Goal: Register for event/course

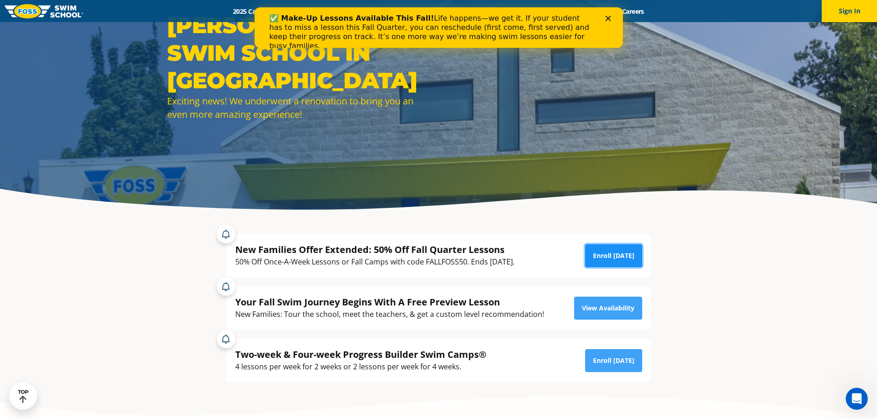
click at [627, 259] on link "Enroll [DATE]" at bounding box center [613, 255] width 57 height 23
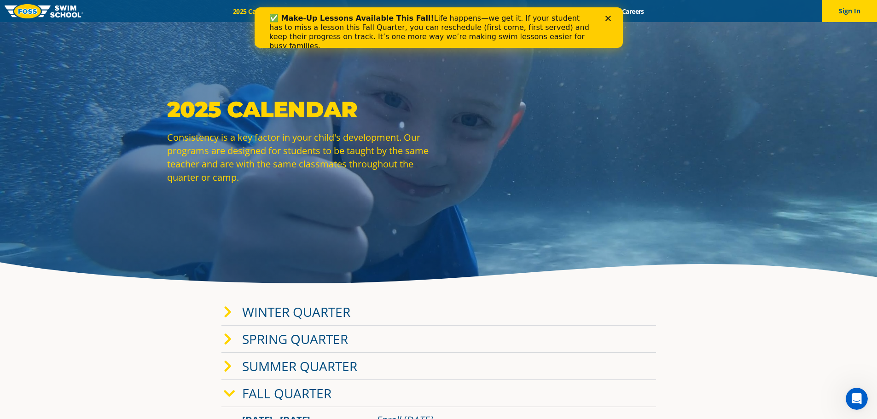
scroll to position [40, 0]
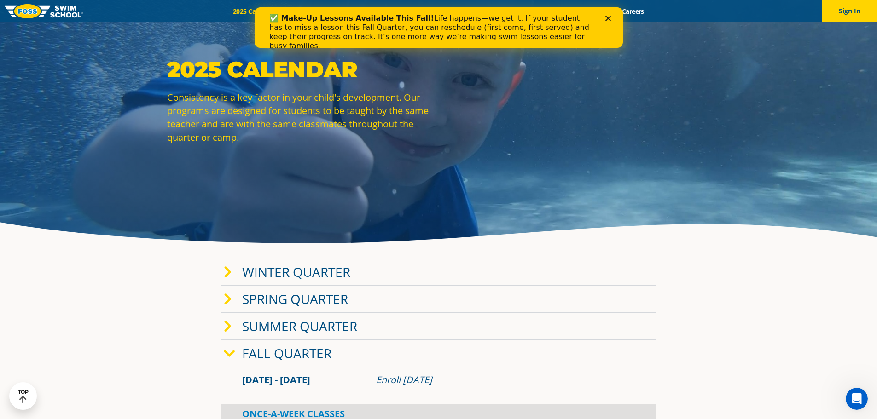
click at [229, 358] on icon at bounding box center [230, 354] width 12 height 13
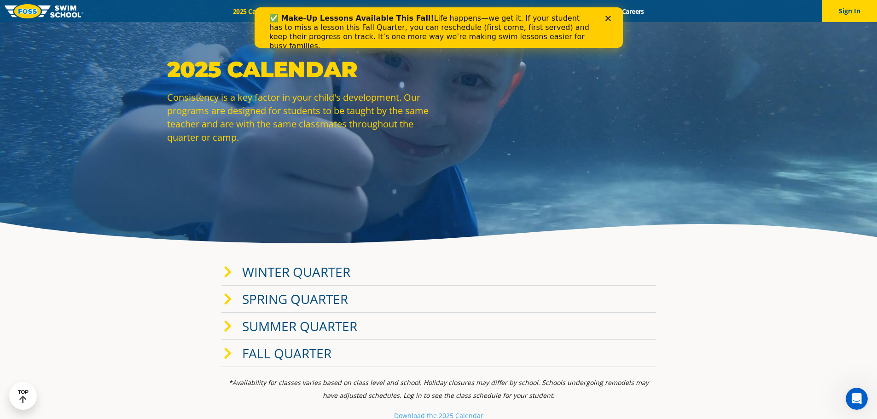
click at [229, 358] on icon at bounding box center [228, 354] width 8 height 13
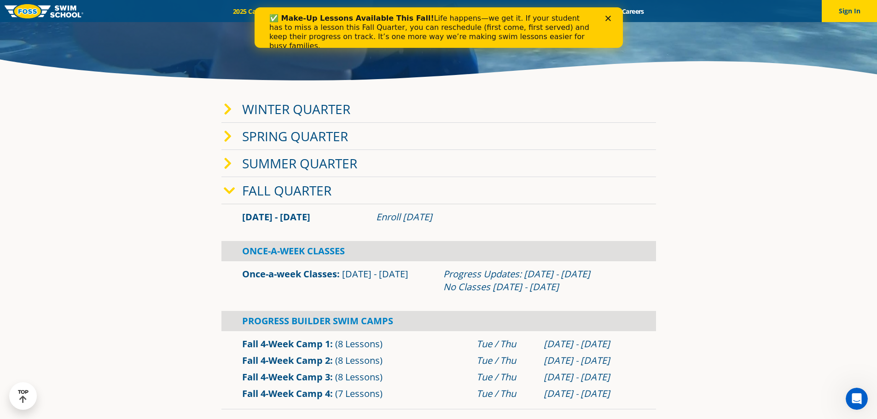
scroll to position [199, 0]
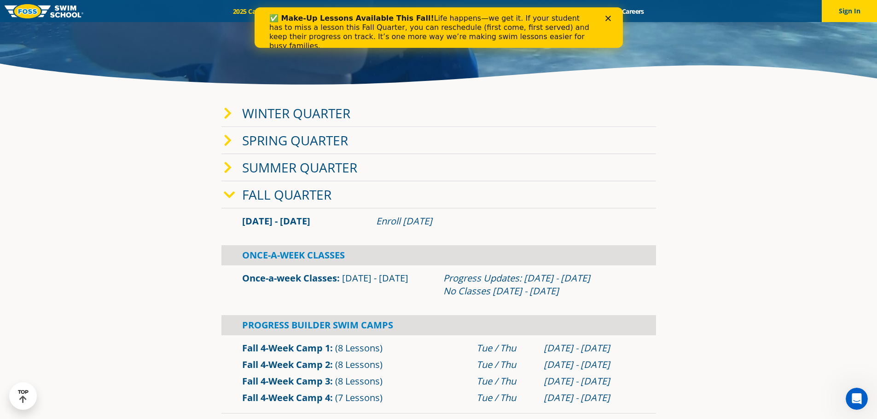
click at [233, 119] on span at bounding box center [233, 113] width 18 height 13
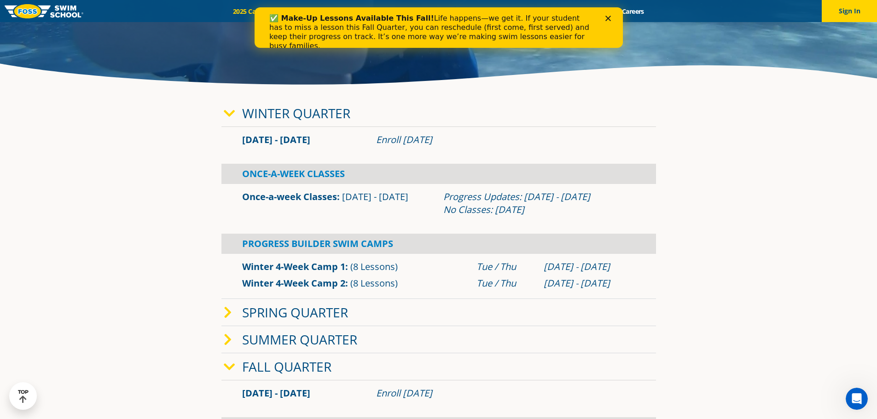
click at [231, 120] on icon at bounding box center [230, 113] width 12 height 13
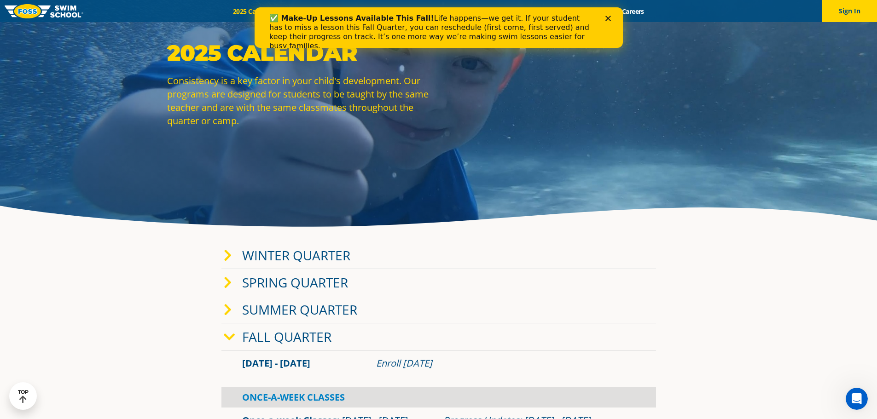
scroll to position [0, 0]
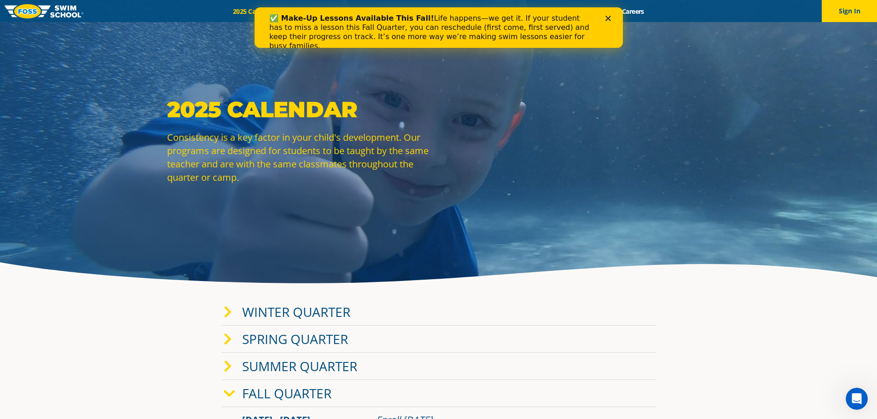
click at [609, 20] on polygon "Close" at bounding box center [608, 19] width 6 height 6
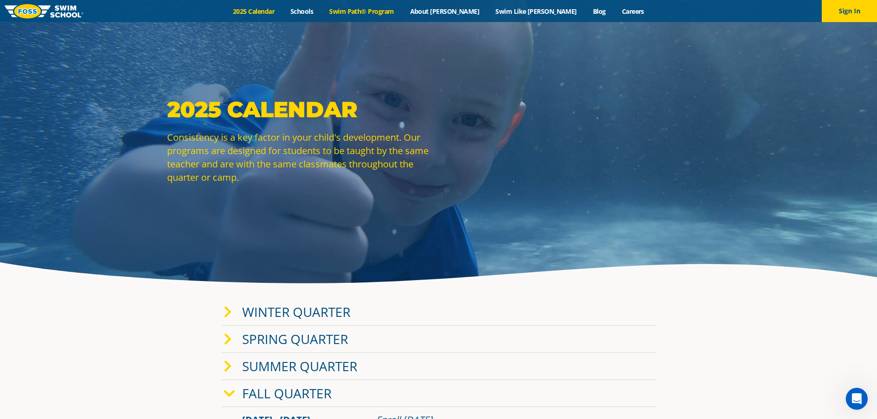
click at [398, 13] on link "Swim Path® Program" at bounding box center [361, 11] width 81 height 9
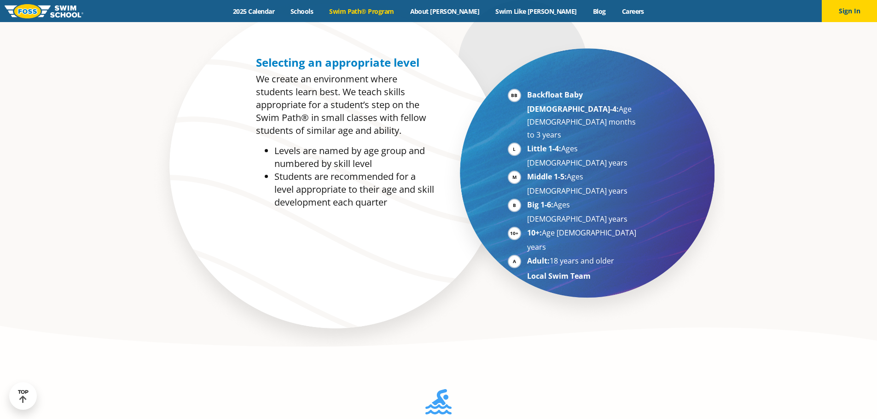
scroll to position [640, 0]
